Goal: Task Accomplishment & Management: Use online tool/utility

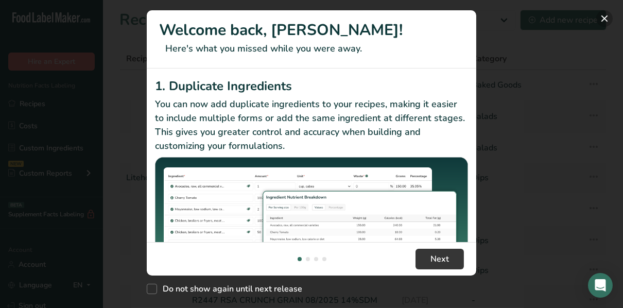
click at [603, 20] on button "New Features" at bounding box center [604, 18] width 16 height 16
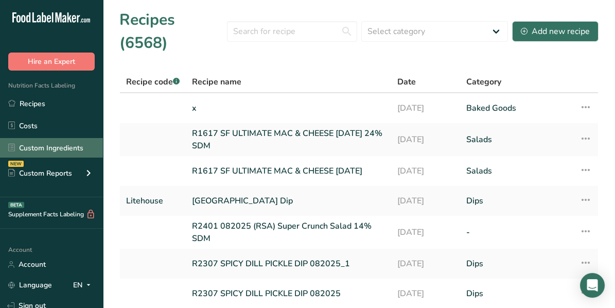
click at [43, 143] on link "Custom Ingredients" at bounding box center [51, 148] width 103 height 20
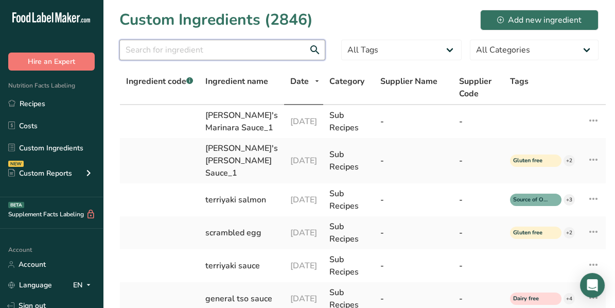
click at [189, 49] on input "text" at bounding box center [222, 50] width 206 height 21
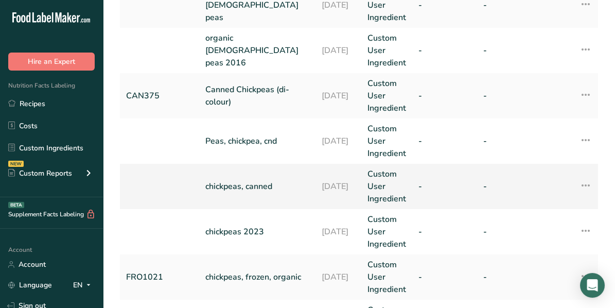
scroll to position [171, 0]
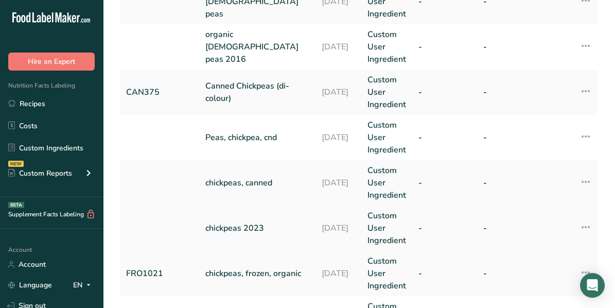
type input "[DEMOGRAPHIC_DATA] peas"
click at [250, 230] on link "chickpeas 2023" at bounding box center [257, 228] width 104 height 12
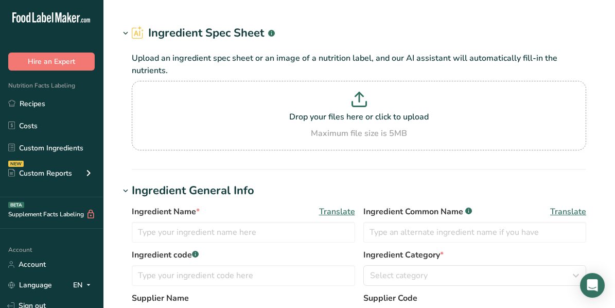
type input "chickpeas 2023"
type input "gra374"
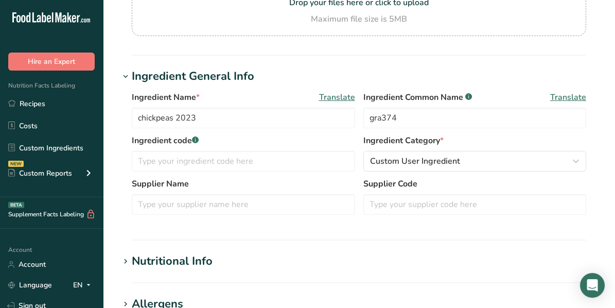
scroll to position [103, 0]
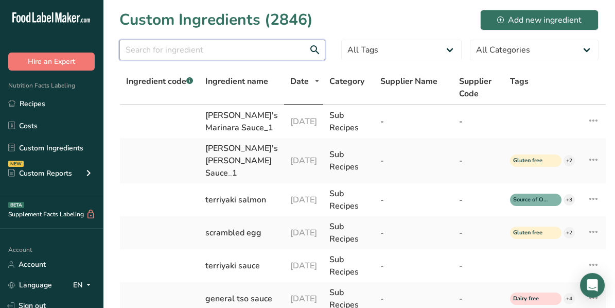
click at [229, 50] on input "text" at bounding box center [222, 50] width 206 height 21
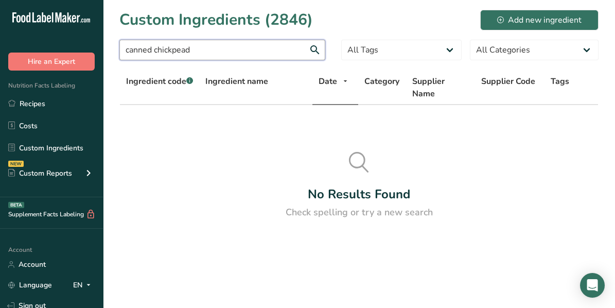
click at [206, 51] on input "canned chickpead" at bounding box center [222, 50] width 206 height 21
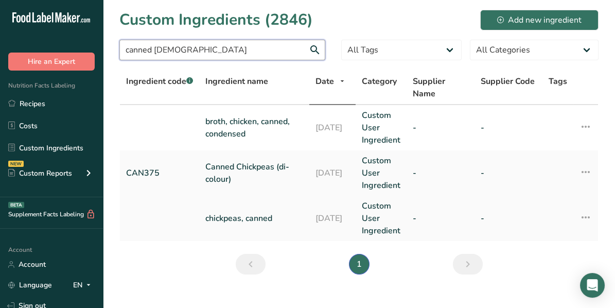
type input "canned [DEMOGRAPHIC_DATA]"
click at [220, 213] on link "chickpeas, canned" at bounding box center [254, 218] width 98 height 12
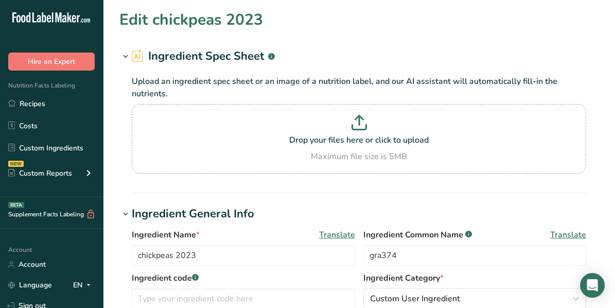
type input "chickpeas, canned"
type input "100000000"
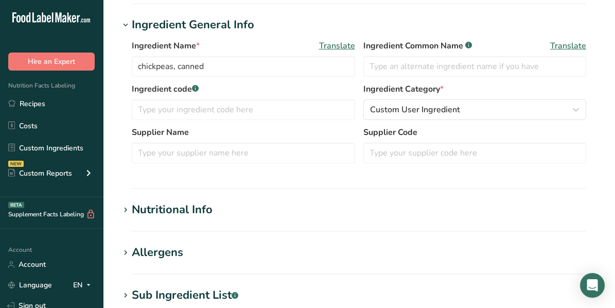
scroll to position [309, 0]
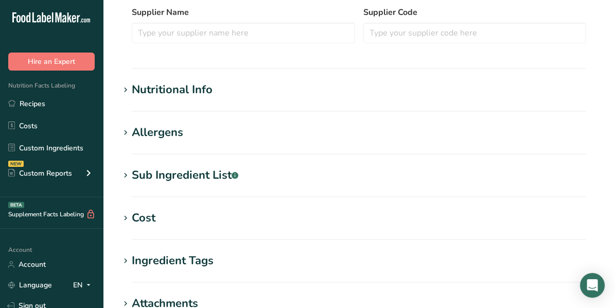
click at [124, 92] on icon at bounding box center [125, 90] width 9 height 14
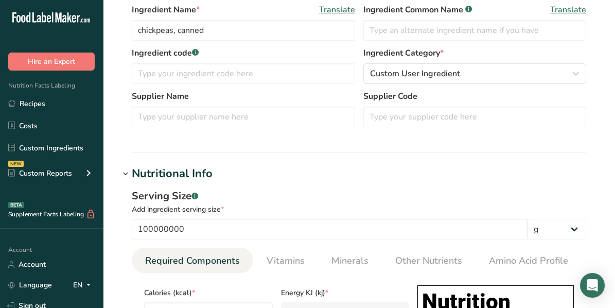
scroll to position [206, 0]
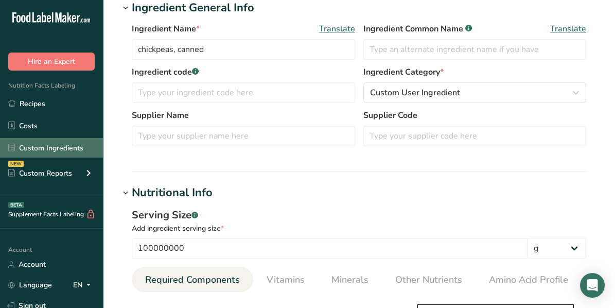
click at [37, 143] on link "Custom Ingredients" at bounding box center [51, 148] width 103 height 20
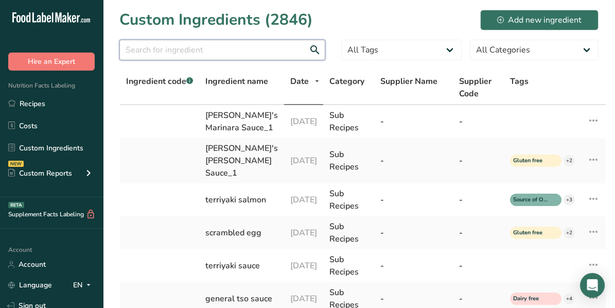
click at [215, 48] on input "text" at bounding box center [222, 50] width 206 height 21
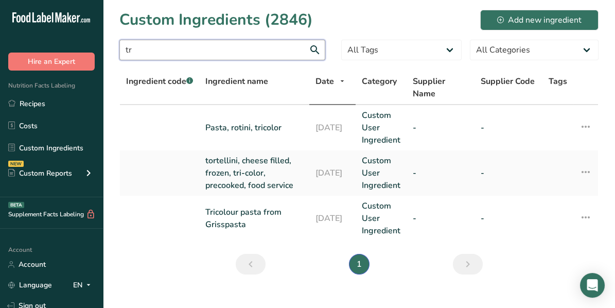
type input "t"
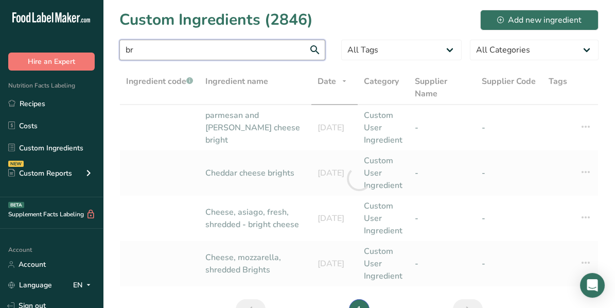
type input "b"
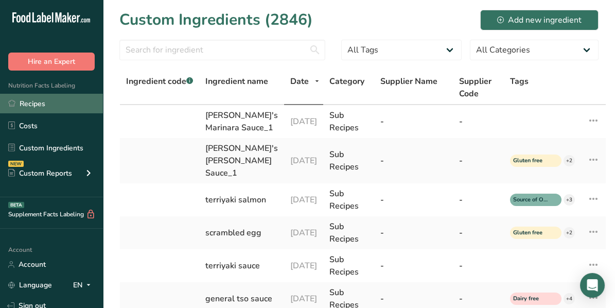
click at [54, 105] on link "Recipes" at bounding box center [51, 104] width 103 height 20
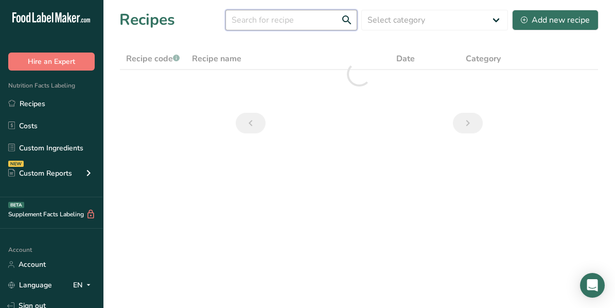
click at [277, 24] on input "text" at bounding box center [291, 20] width 132 height 21
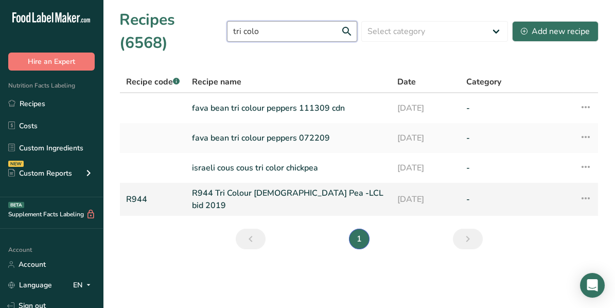
type input "tri colo"
click at [267, 187] on link "R944 Tri Colour [DEMOGRAPHIC_DATA] Pea -LCL bid 2019" at bounding box center [288, 199] width 193 height 25
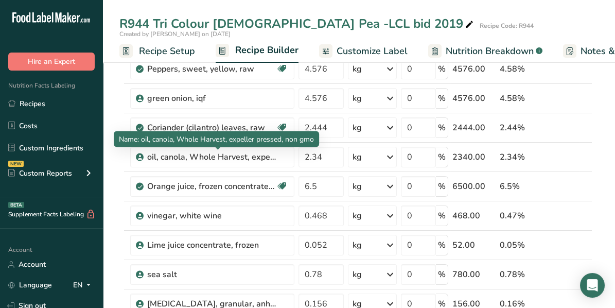
scroll to position [103, 0]
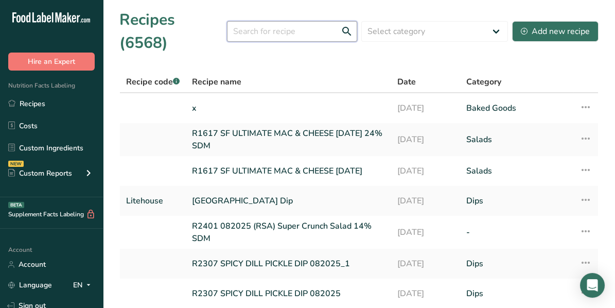
click at [246, 21] on input "text" at bounding box center [292, 31] width 130 height 21
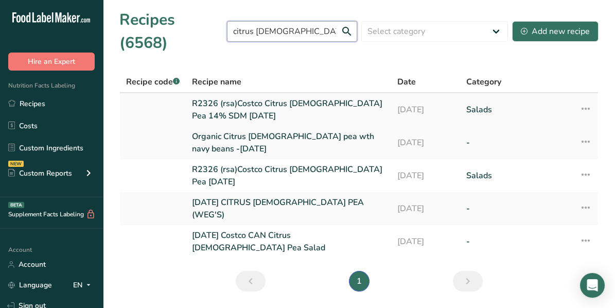
type input "citrus [DEMOGRAPHIC_DATA] pea"
click at [215, 97] on link "R2326 (rsa)Costco Citrus [DEMOGRAPHIC_DATA] Pea 14% SDM [DATE]" at bounding box center [288, 109] width 193 height 25
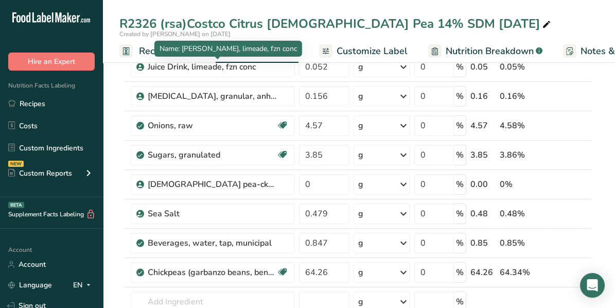
scroll to position [309, 0]
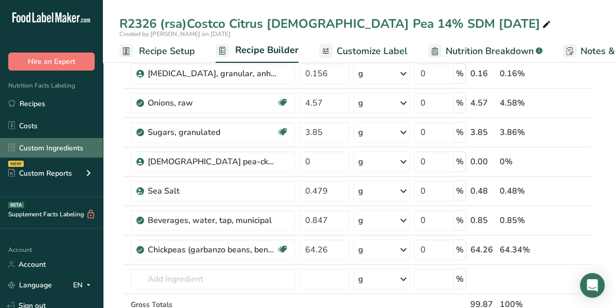
click at [38, 146] on link "Custom Ingredients" at bounding box center [51, 148] width 103 height 20
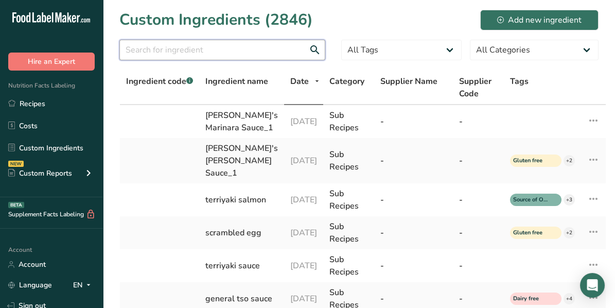
click at [162, 53] on input "text" at bounding box center [222, 50] width 206 height 21
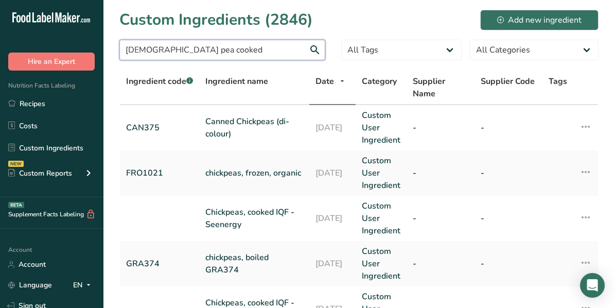
click at [202, 51] on input "[DEMOGRAPHIC_DATA] pea cooked" at bounding box center [222, 50] width 206 height 21
type input "c"
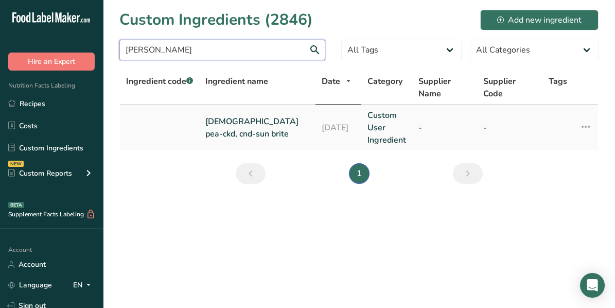
type input "[PERSON_NAME]"
click at [275, 127] on link "[DEMOGRAPHIC_DATA] pea-ckd, cnd-sun brite" at bounding box center [257, 127] width 104 height 25
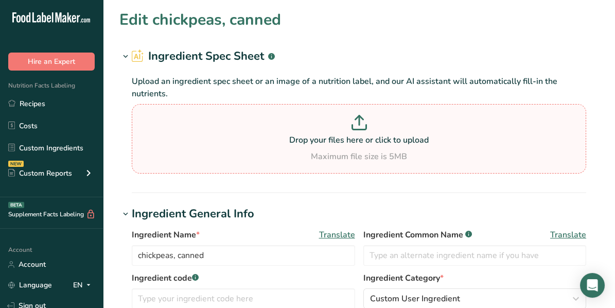
type input "[DEMOGRAPHIC_DATA] pea-ckd, cnd-sun brite"
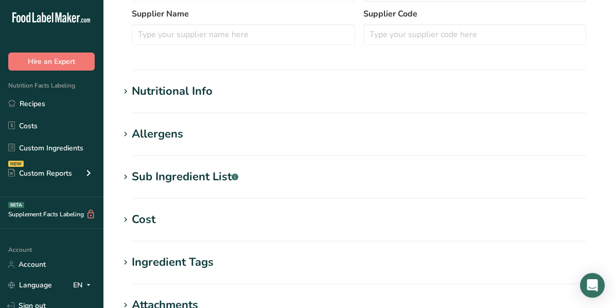
scroll to position [309, 0]
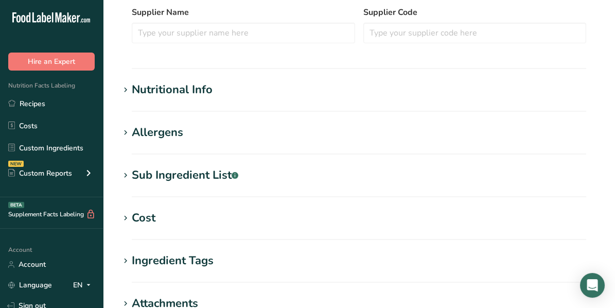
click at [123, 88] on icon at bounding box center [125, 90] width 9 height 14
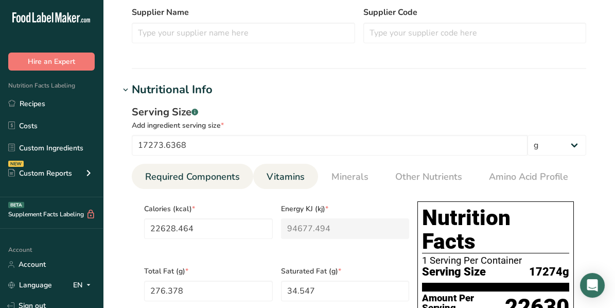
click at [281, 173] on span "Vitamins" at bounding box center [286, 177] width 38 height 14
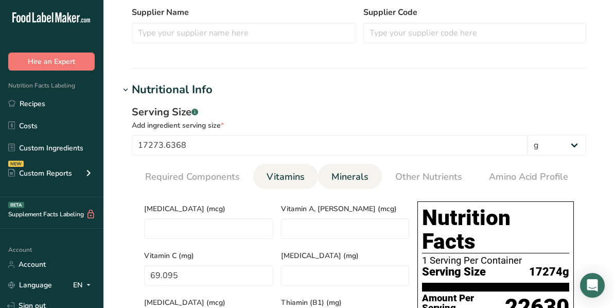
click at [376, 178] on li "Minerals" at bounding box center [350, 176] width 64 height 25
